Goal: Task Accomplishment & Management: Manage account settings

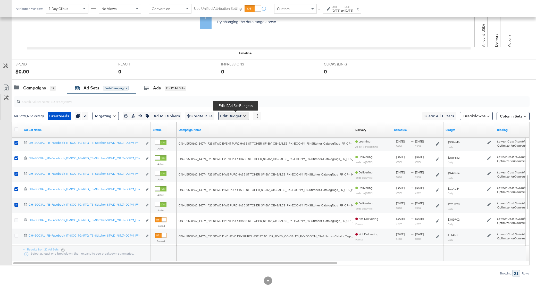
click at [245, 117] on button "Edit Budget" at bounding box center [233, 116] width 31 height 8
click at [248, 131] on span "Edit Ad Set Budget" at bounding box center [235, 129] width 29 height 7
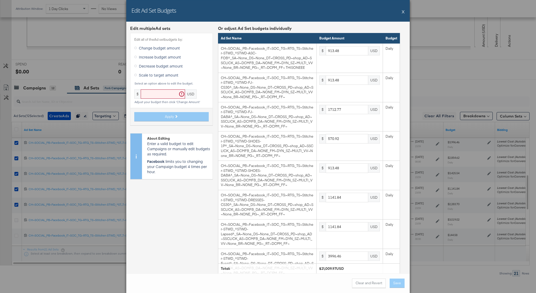
click at [159, 75] on span "Scale to target amount" at bounding box center [158, 74] width 39 height 5
click at [0, 0] on input "Scale to target amount" at bounding box center [0, 0] width 0 height 0
click at [159, 97] on input "text" at bounding box center [163, 94] width 44 height 10
paste input "25508.93"
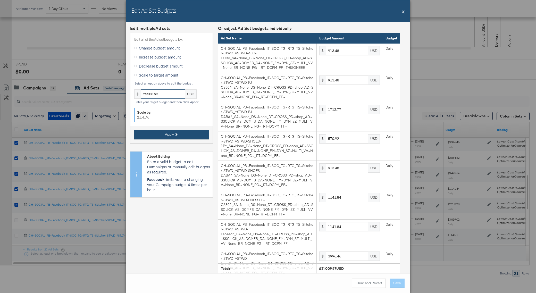
type input "25508.93"
click at [188, 133] on button "Apply" at bounding box center [171, 134] width 74 height 9
type input "1109.08"
type input "2079.53"
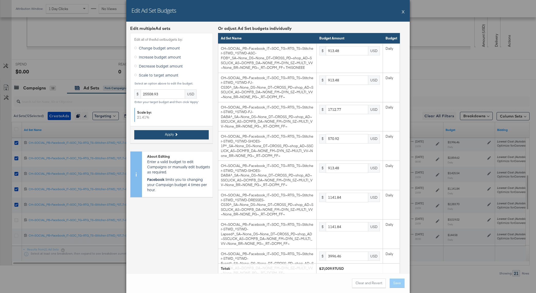
type input "693.17"
type input "1109.08"
type input "1386.34"
type input "4852.24"
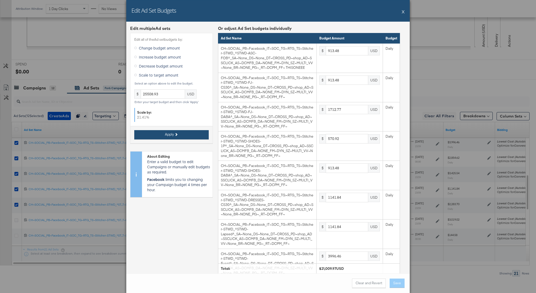
type input "3465.89"
type input "4159.06"
type input "1386.34"
type input "2772.71"
click at [400, 288] on div "Clear and Revert Save" at bounding box center [267, 283] width 283 height 20
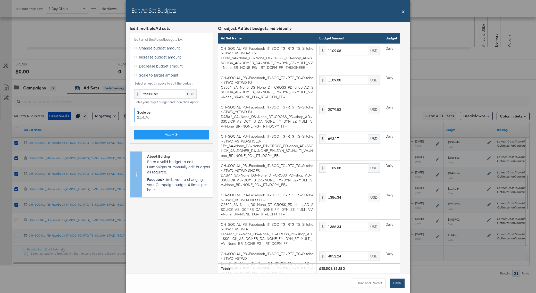
click at [398, 284] on button "Save" at bounding box center [397, 283] width 15 height 9
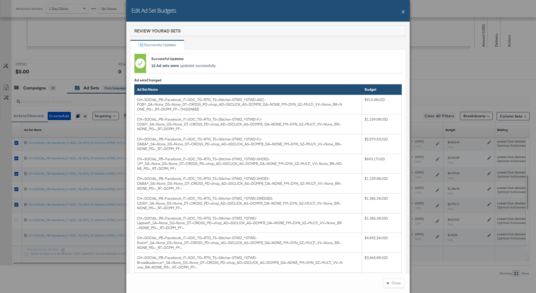
click at [404, 13] on button "X" at bounding box center [403, 11] width 3 height 10
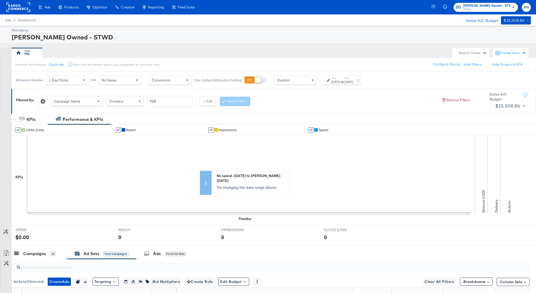
click at [509, 8] on span "Macy's" at bounding box center [486, 9] width 47 height 4
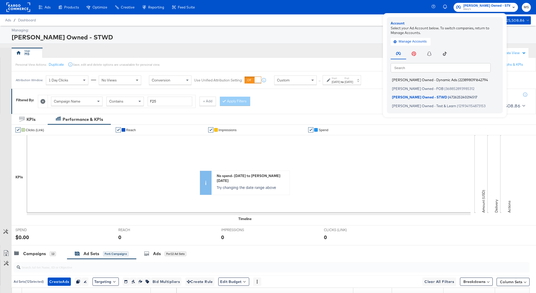
click at [453, 81] on li "Macy's Owned - Dynamic Ads | 223898091642794" at bounding box center [446, 79] width 111 height 7
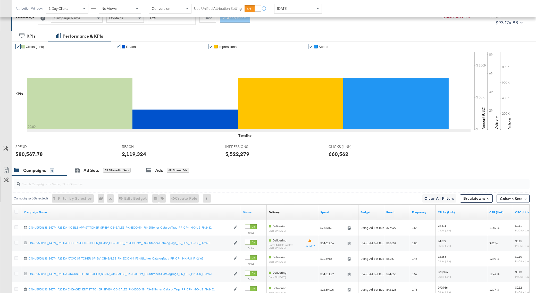
scroll to position [155, 0]
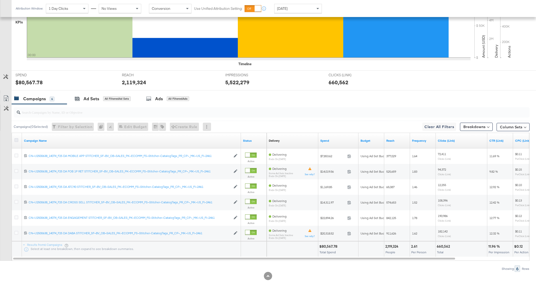
click at [15, 139] on icon at bounding box center [16, 140] width 4 height 4
click at [0, 0] on input "checkbox" at bounding box center [0, 0] width 0 height 0
click at [96, 98] on div "Ad Sets" at bounding box center [91, 99] width 16 height 6
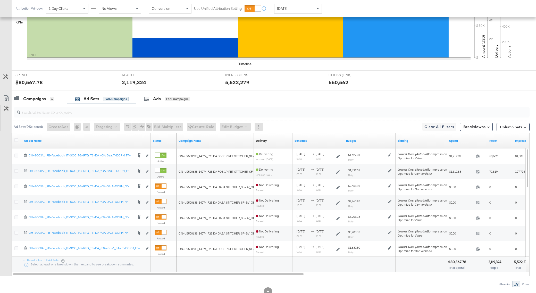
click at [158, 140] on link "Status" at bounding box center [164, 141] width 22 height 4
click at [17, 138] on icon at bounding box center [16, 140] width 4 height 4
click at [0, 0] on input "checkbox" at bounding box center [0, 0] width 0 height 0
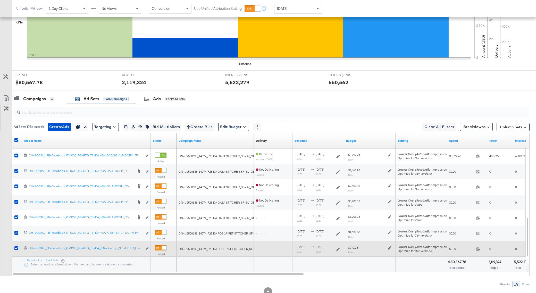
scroll to position [170, 0]
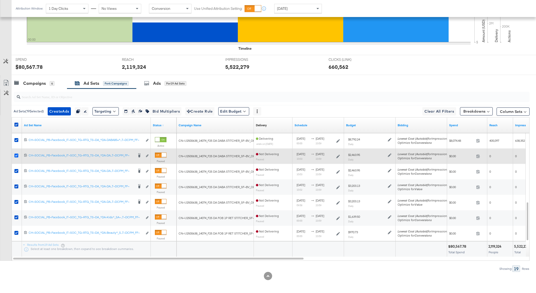
click at [17, 155] on icon at bounding box center [16, 156] width 4 height 4
click at [0, 0] on input "checkbox" at bounding box center [0, 0] width 0 height 0
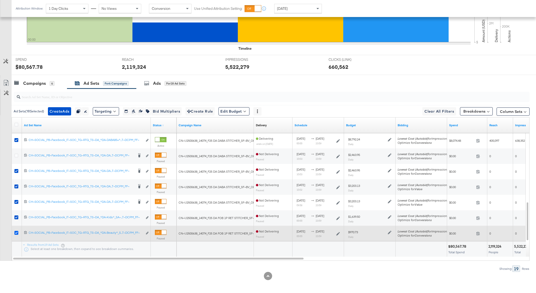
click at [17, 232] on icon at bounding box center [16, 233] width 4 height 4
click at [0, 0] on input "checkbox" at bounding box center [0, 0] width 0 height 0
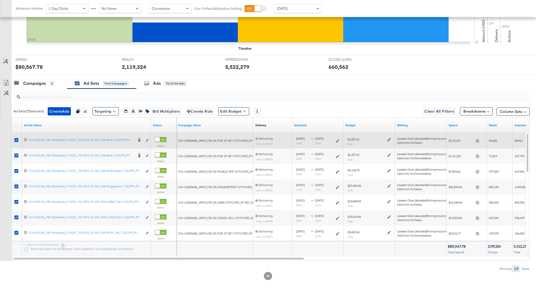
scroll to position [167, 0]
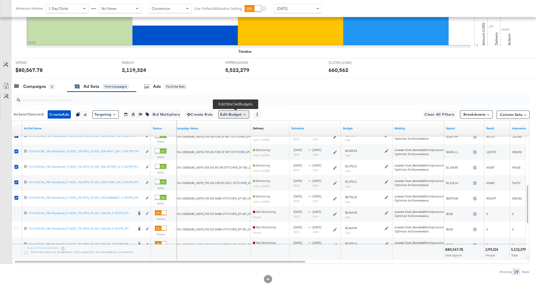
click at [248, 114] on button "Edit Budget" at bounding box center [233, 114] width 31 height 8
click at [248, 126] on span "Edit Ad Set Budget" at bounding box center [235, 127] width 29 height 7
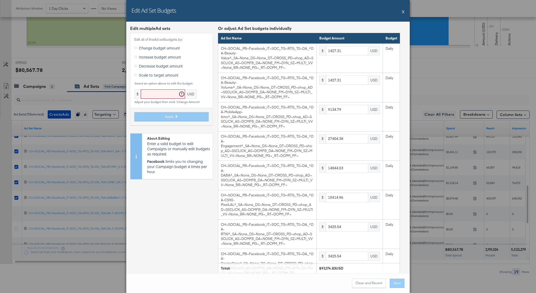
click at [156, 76] on span "Scale to target amount" at bounding box center [158, 74] width 39 height 5
click at [0, 0] on input "Scale to target amount" at bounding box center [0, 0] width 0 height 0
click at [156, 93] on input "text" at bounding box center [163, 94] width 44 height 10
paste input "25508.93"
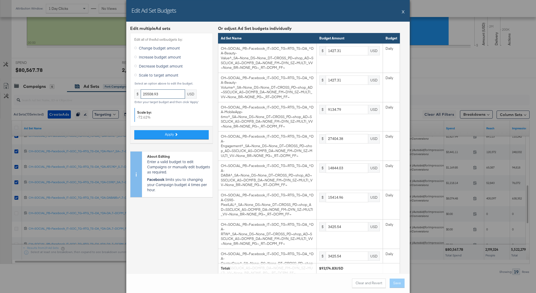
drag, startPoint x: 160, startPoint y: 94, endPoint x: 133, endPoint y: 94, distance: 26.5
click at [133, 94] on div "Edit all of the Ad set budgets by: Change budget amount Increase budget amount …" at bounding box center [171, 88] width 83 height 110
paste input "113126.58"
type input "113126.58"
click at [193, 133] on button "Apply" at bounding box center [171, 134] width 74 height 9
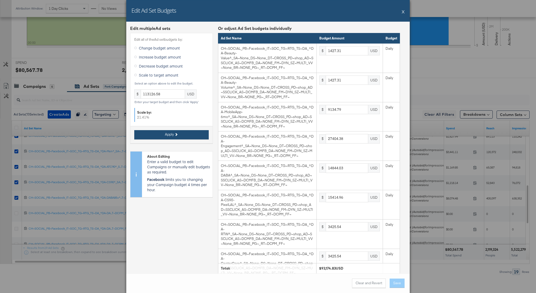
type input "1732.94"
type input "11090.84"
type input "33272.54"
type input "18022.61"
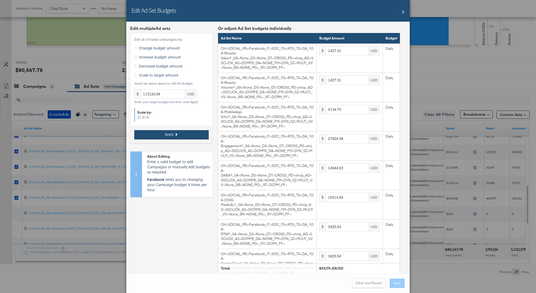
type input "18715.8"
type input "4159.05"
type input "2079.52"
type input "4159.05"
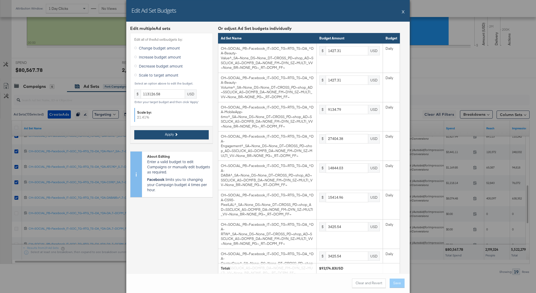
type input "1663.61"
type input "10674.94"
click at [401, 286] on button "Save" at bounding box center [397, 283] width 15 height 9
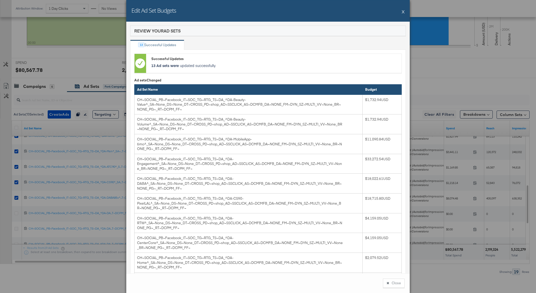
click at [403, 12] on button "X" at bounding box center [403, 11] width 3 height 10
